Goal: Share content

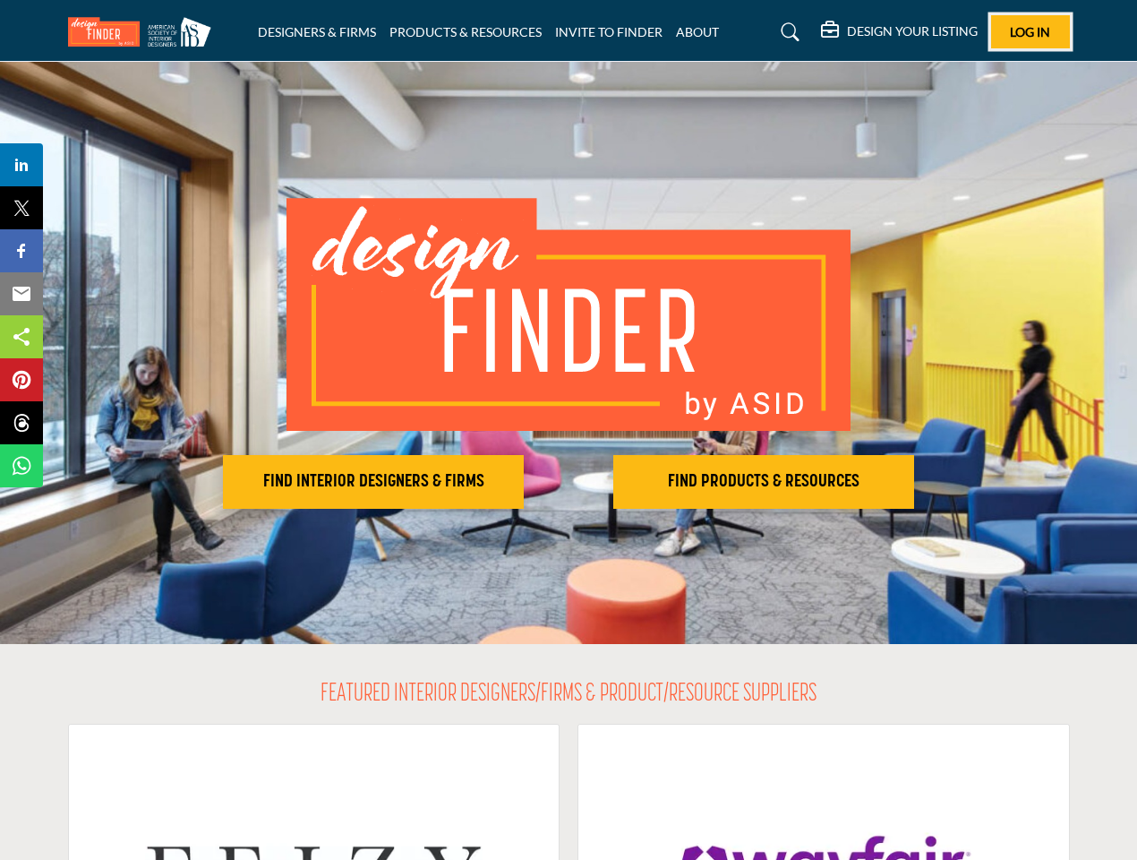
click at [1031, 31] on span "Log In" at bounding box center [1030, 31] width 40 height 15
click at [373, 482] on h2 "FIND INTERIOR DESIGNERS & FIRMS" at bounding box center [373, 481] width 290 height 21
click at [764, 482] on h2 "FIND PRODUCTS & RESOURCES" at bounding box center [764, 481] width 290 height 21
click at [21, 165] on span "Share" at bounding box center [29, 164] width 51 height 21
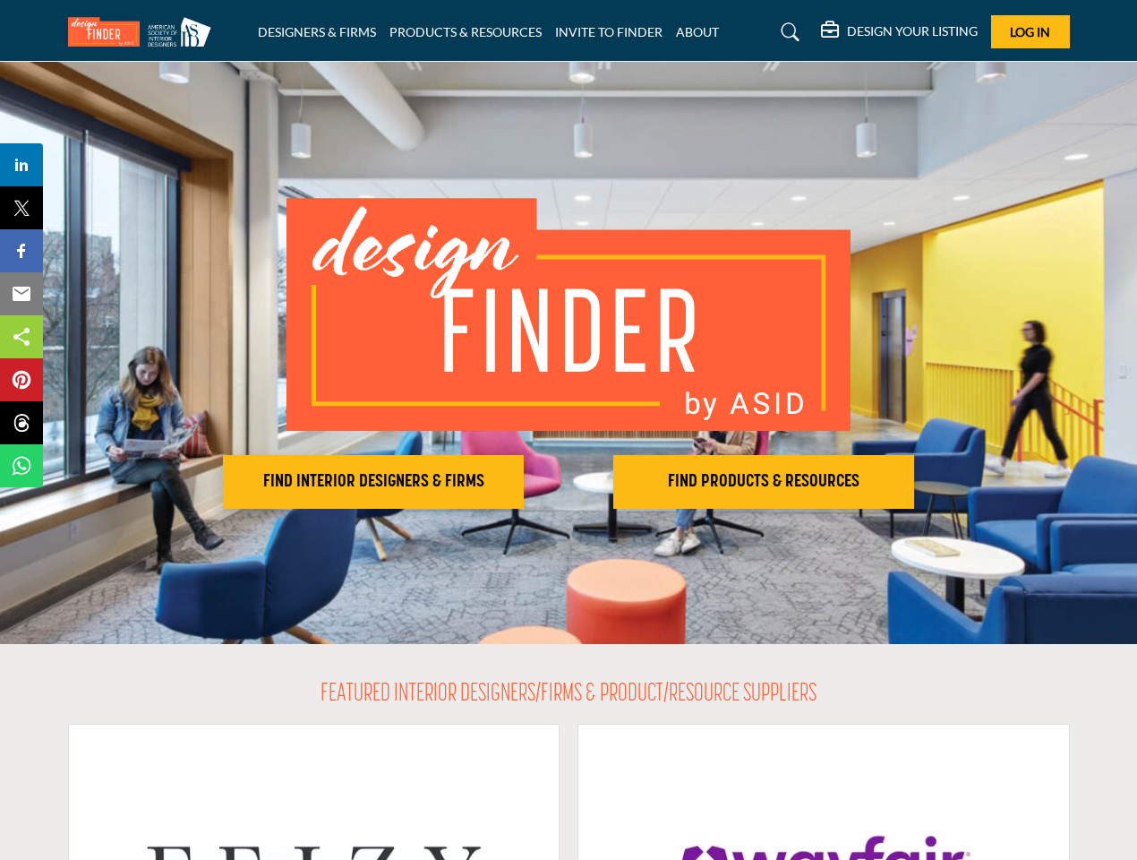
click at [21, 208] on span "Tweet" at bounding box center [29, 207] width 51 height 21
click at [21, 251] on span "Share" at bounding box center [29, 250] width 51 height 21
click at [21, 294] on span "Email" at bounding box center [28, 293] width 49 height 21
